Goal: Navigation & Orientation: Find specific page/section

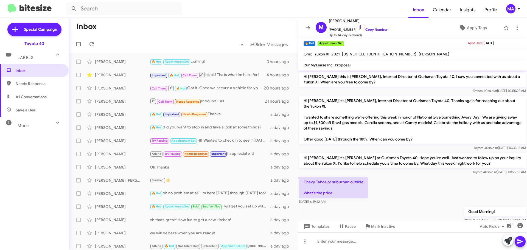
scroll to position [223, 0]
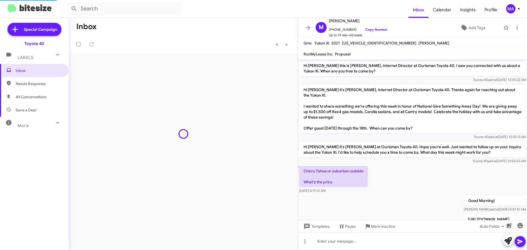
scroll to position [212, 0]
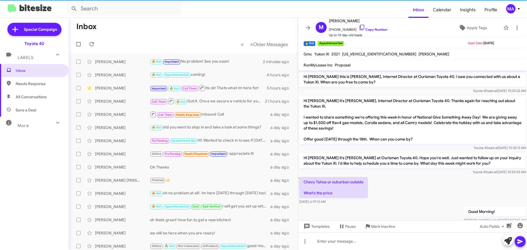
scroll to position [212, 0]
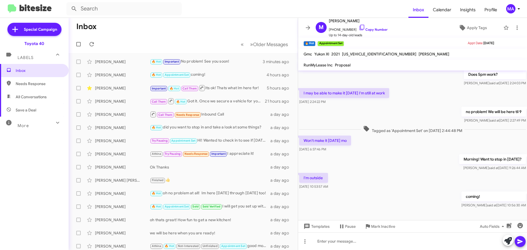
click at [26, 99] on span "All Conversations" at bounding box center [31, 96] width 31 height 5
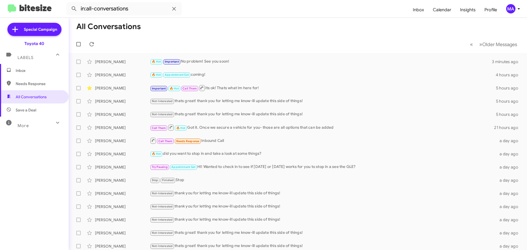
click at [27, 109] on span "Save a Deal" at bounding box center [26, 109] width 21 height 5
type input "in:not-interested"
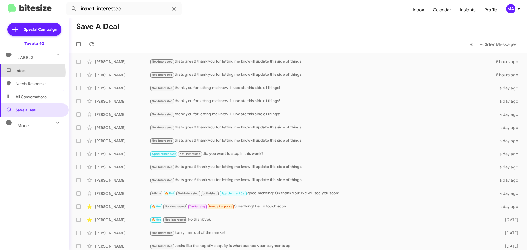
click at [31, 72] on span "Inbox" at bounding box center [39, 70] width 47 height 5
